Goal: Navigation & Orientation: Go to known website

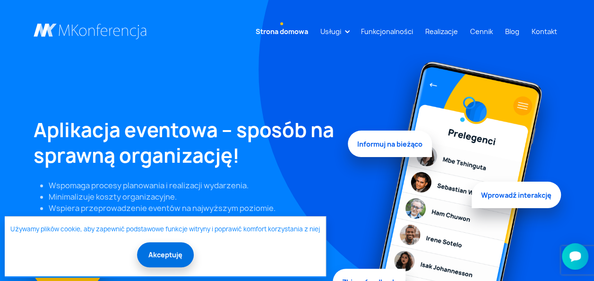
click at [185, 257] on button "Akceptuję" at bounding box center [165, 254] width 57 height 25
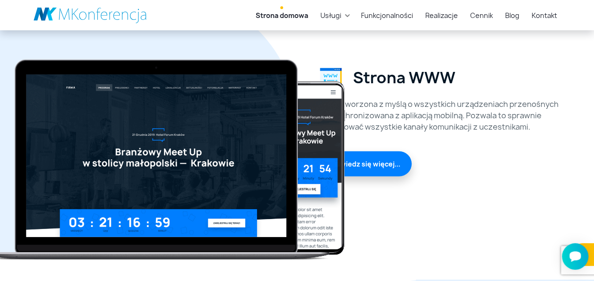
scroll to position [1342, 0]
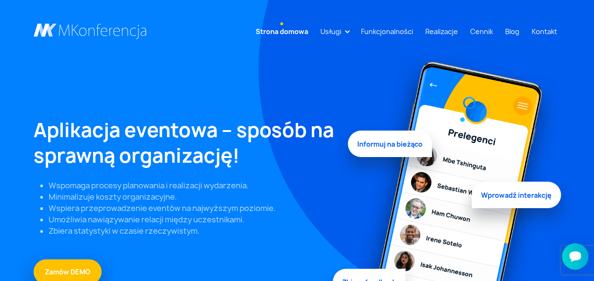
click at [542, 108] on img at bounding box center [454, 212] width 213 height 318
click at [555, 168] on img at bounding box center [454, 212] width 213 height 318
